Goal: Navigation & Orientation: Find specific page/section

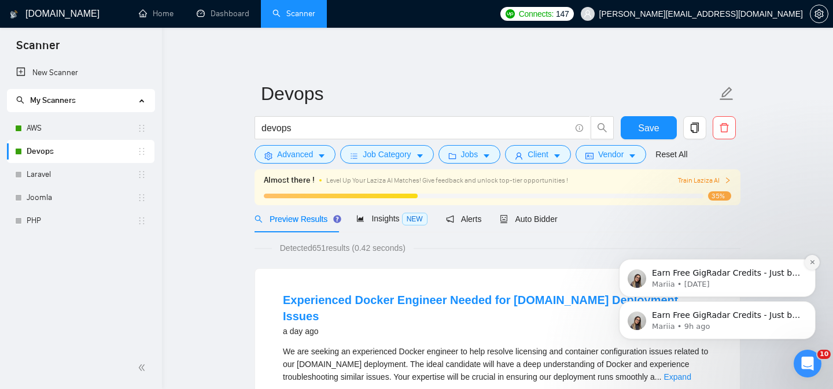
click at [811, 263] on icon "Dismiss notification" at bounding box center [813, 262] width 6 height 6
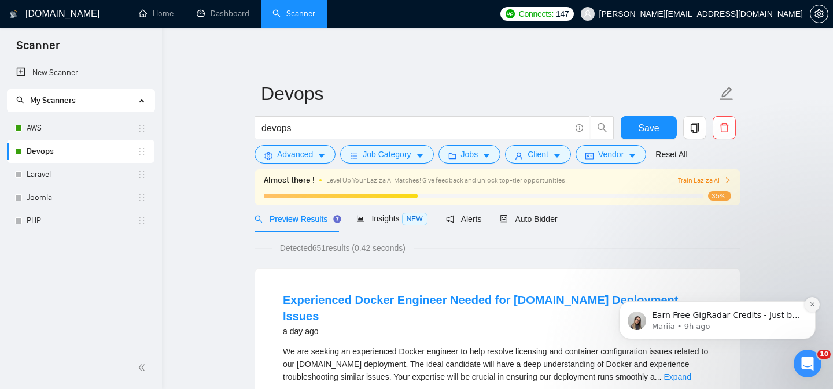
click at [811, 307] on icon "Dismiss notification" at bounding box center [813, 304] width 6 height 6
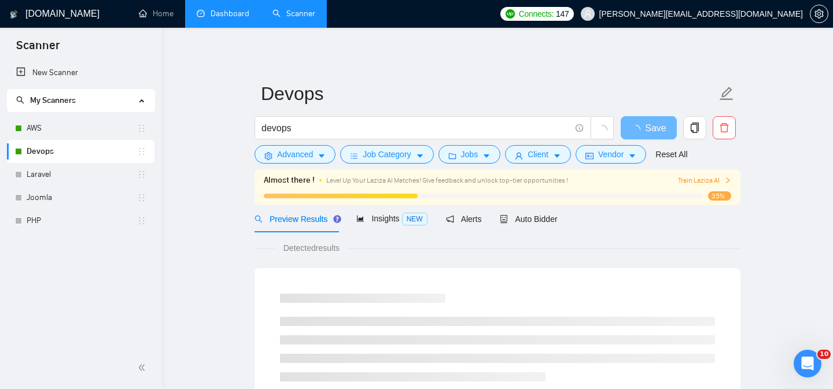
click at [225, 17] on link "Dashboard" at bounding box center [223, 14] width 53 height 10
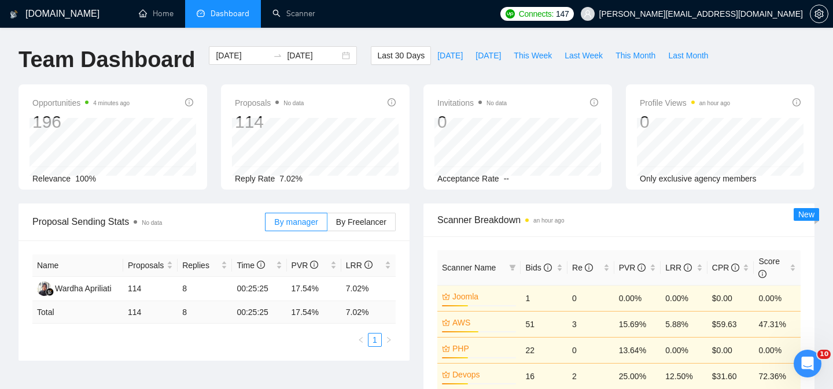
click at [221, 15] on span "Dashboard" at bounding box center [230, 14] width 39 height 10
click at [155, 19] on link "Home" at bounding box center [156, 14] width 35 height 10
